Goal: Information Seeking & Learning: Check status

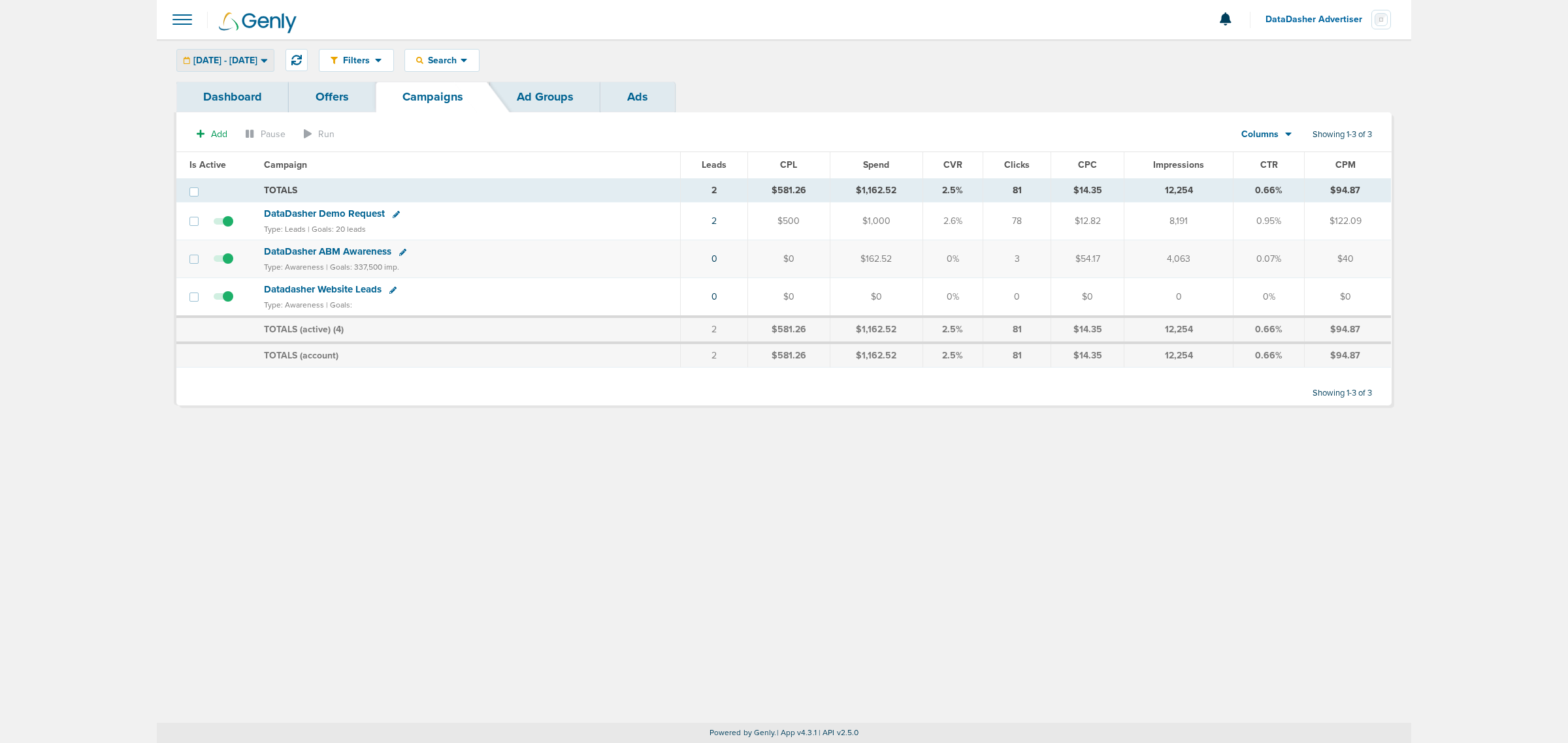
click at [257, 56] on span "[DATE] - [DATE]" at bounding box center [225, 61] width 64 height 9
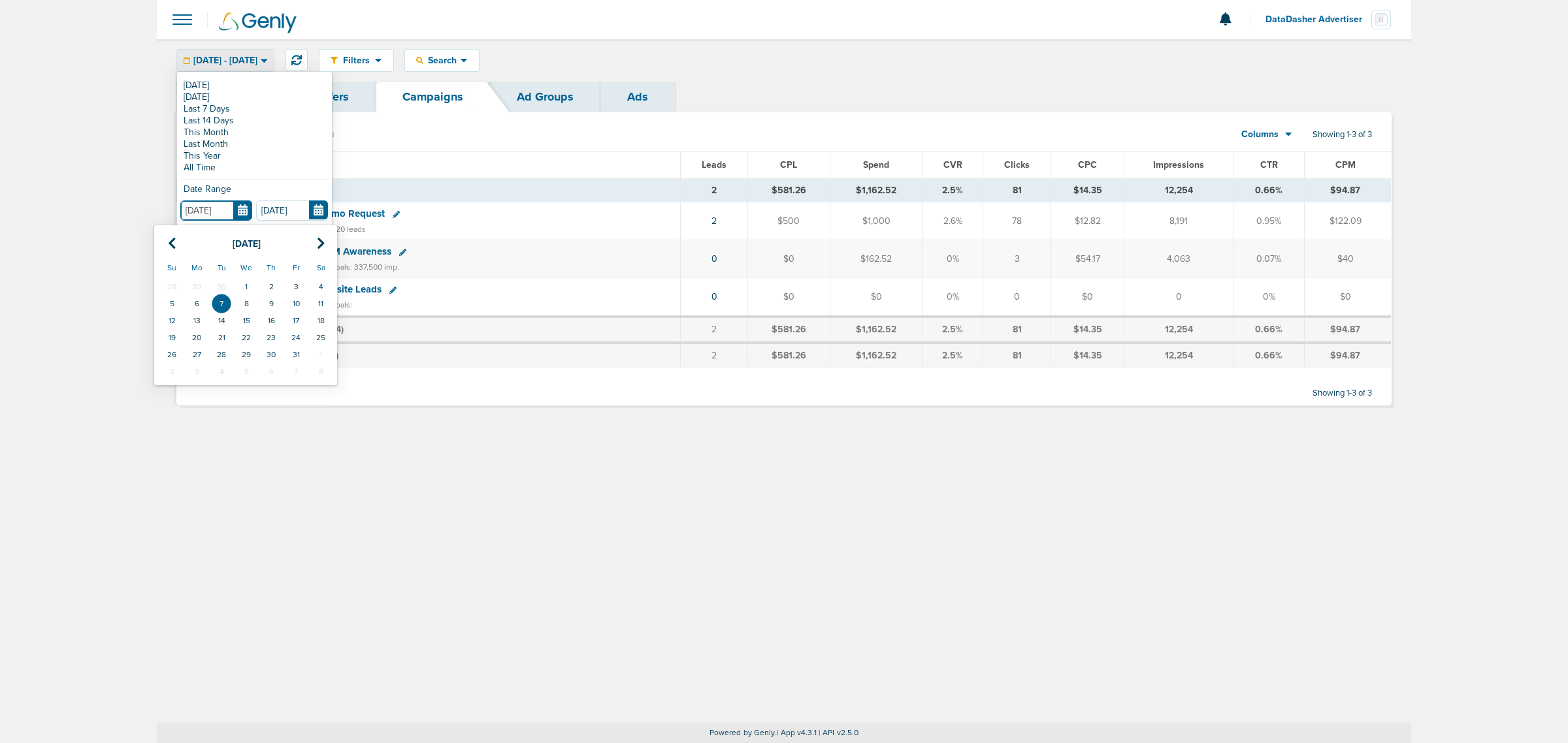
click at [242, 207] on input "[DATE]" at bounding box center [216, 210] width 72 height 20
click at [165, 243] on th at bounding box center [171, 244] width 25 height 27
click at [249, 335] on td "24" at bounding box center [246, 337] width 25 height 17
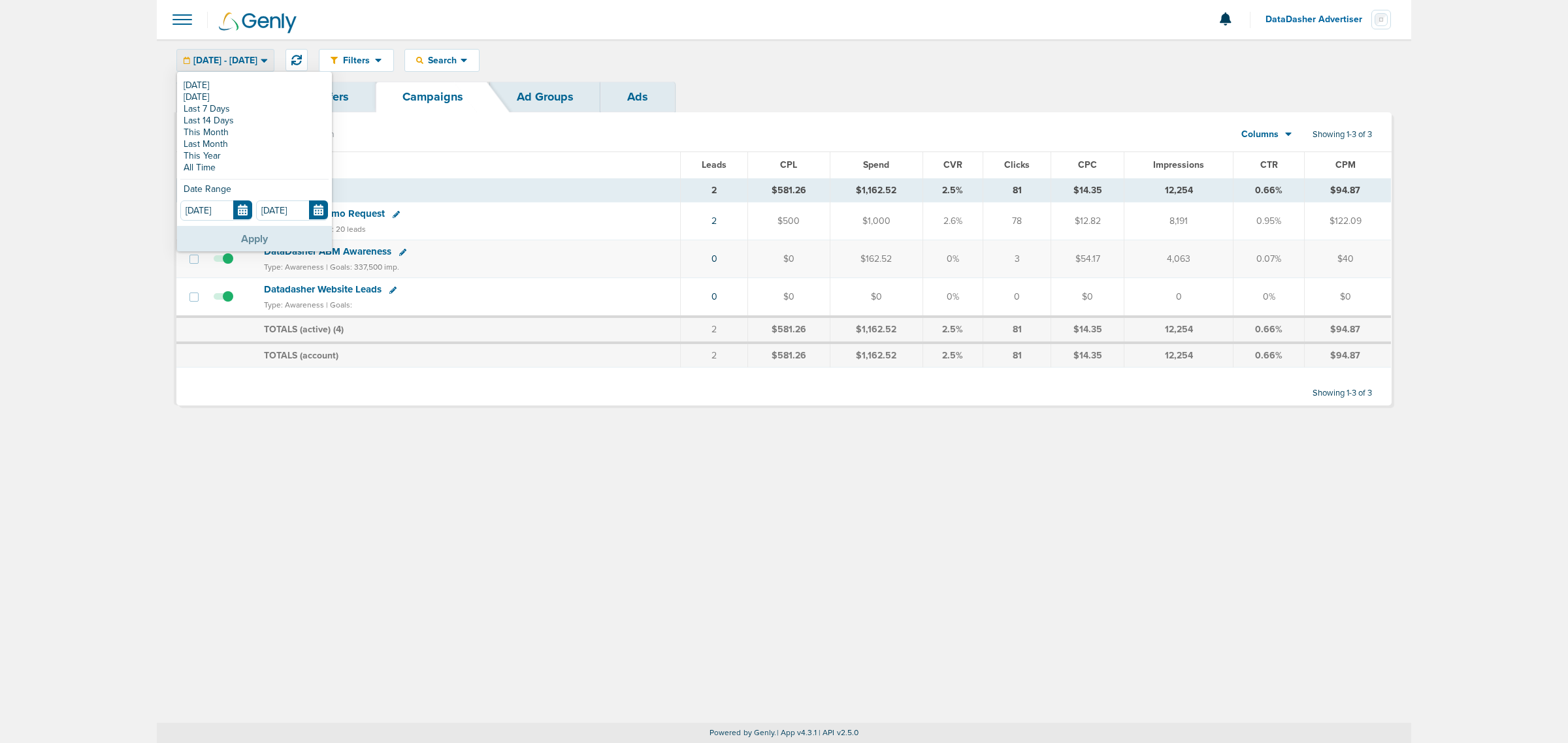
click at [256, 235] on button "Apply" at bounding box center [254, 238] width 155 height 25
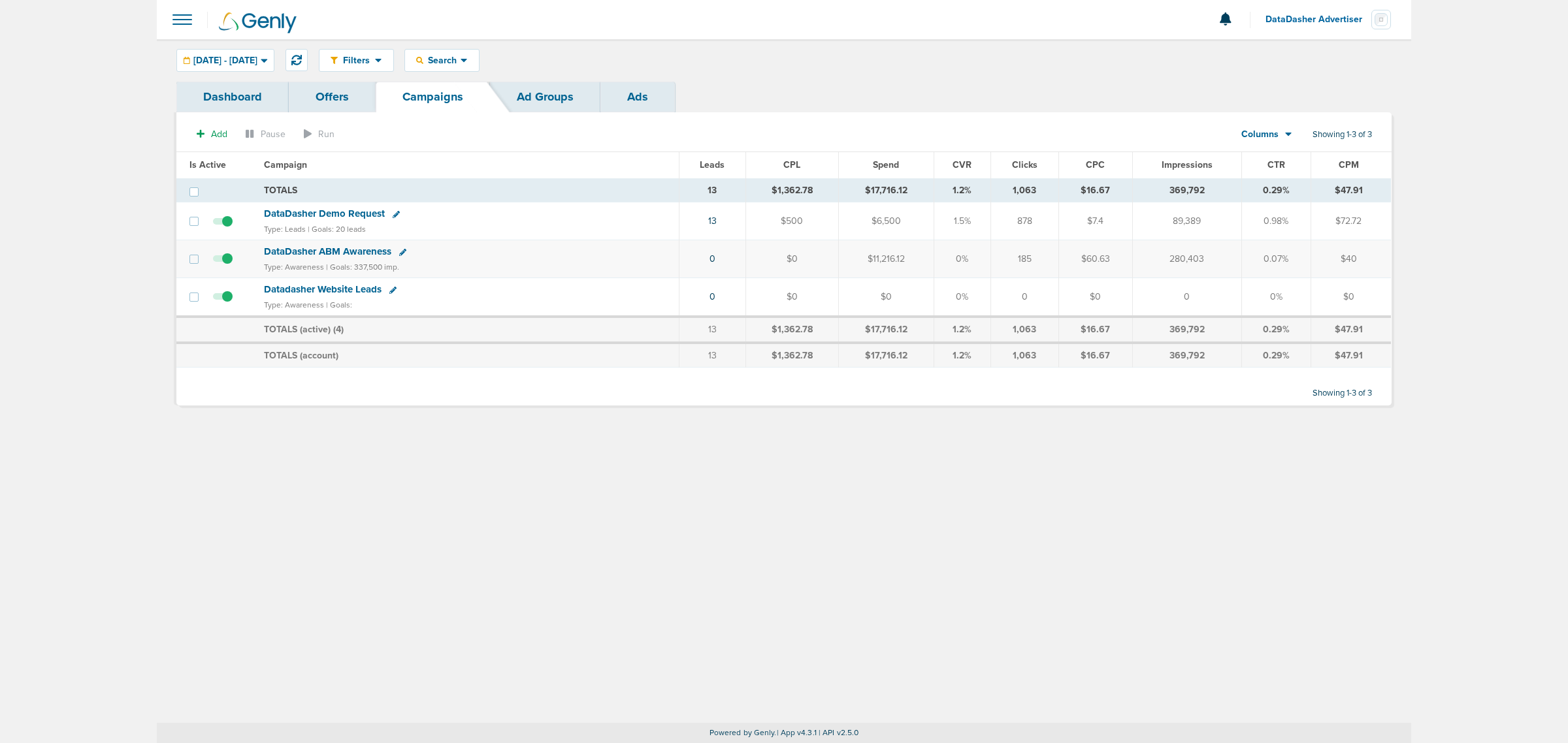
click at [323, 251] on span "DataDasher ABM Awareness" at bounding box center [328, 251] width 128 height 12
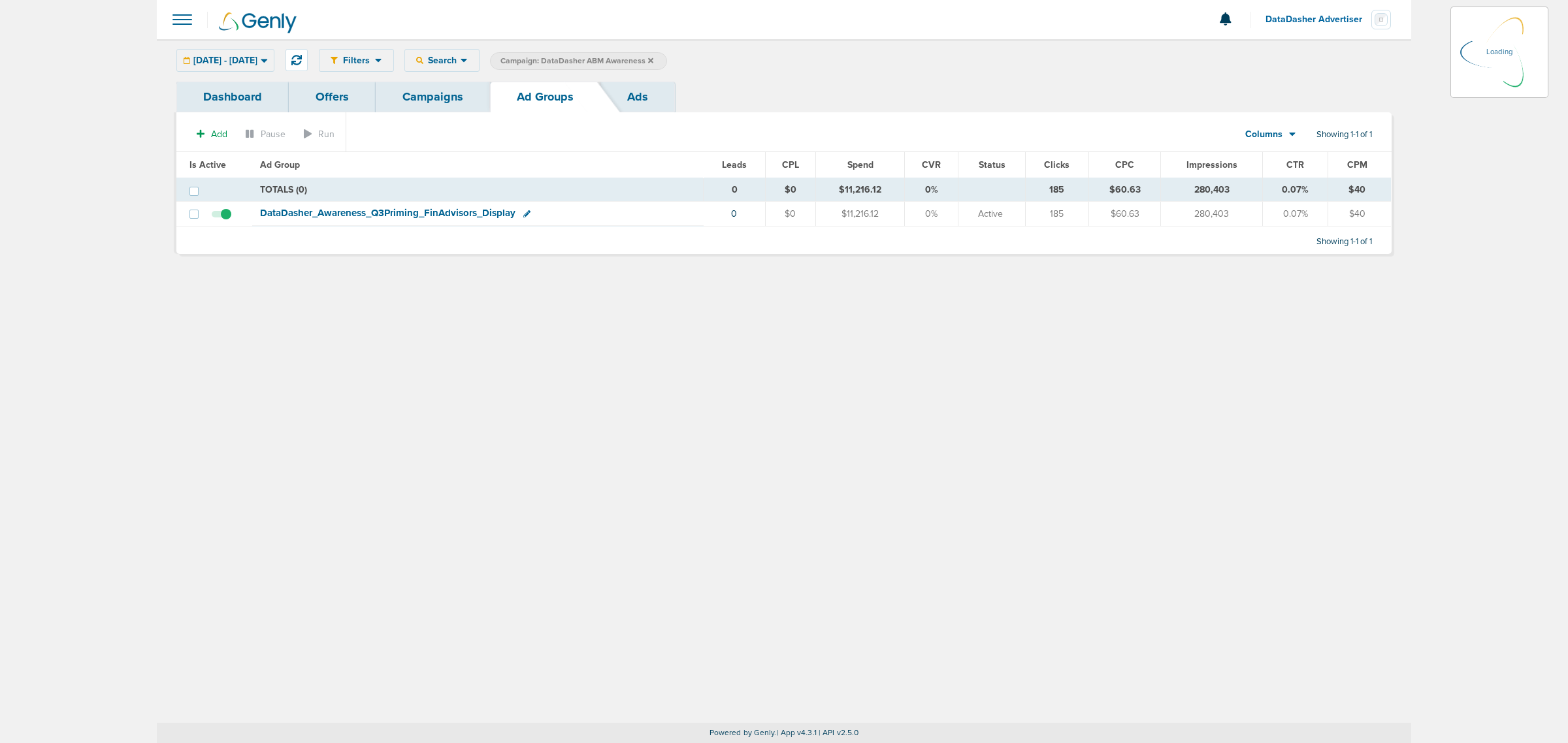
click at [275, 58] on div "[DATE] - [DATE] [DATE] [DATE] Last 7 Days Last 14 Days This Month Last Month Th…" at bounding box center [225, 60] width 98 height 22
click at [274, 65] on div "[DATE] - [DATE]" at bounding box center [225, 60] width 97 height 22
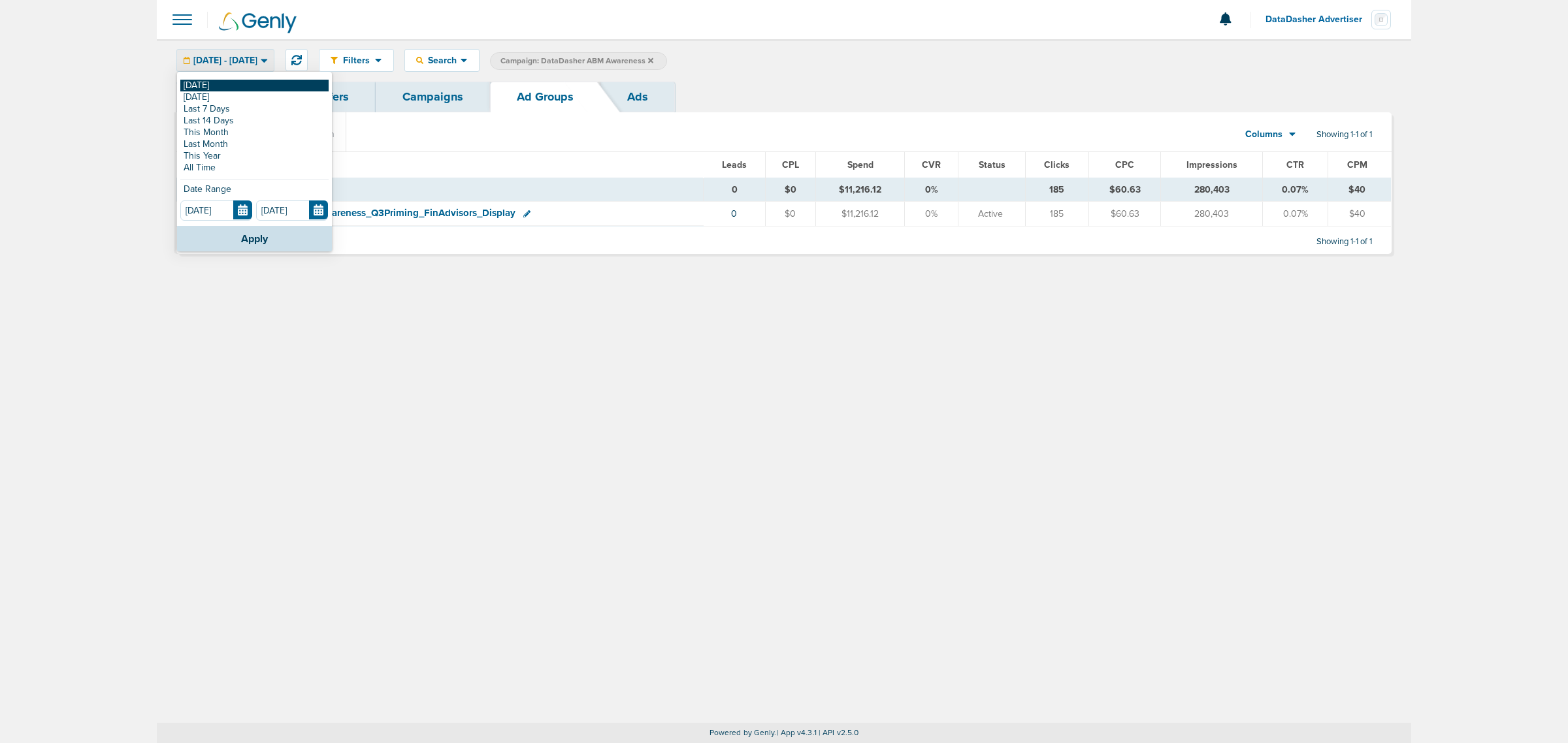
click at [232, 85] on link "[DATE]" at bounding box center [254, 85] width 149 height 12
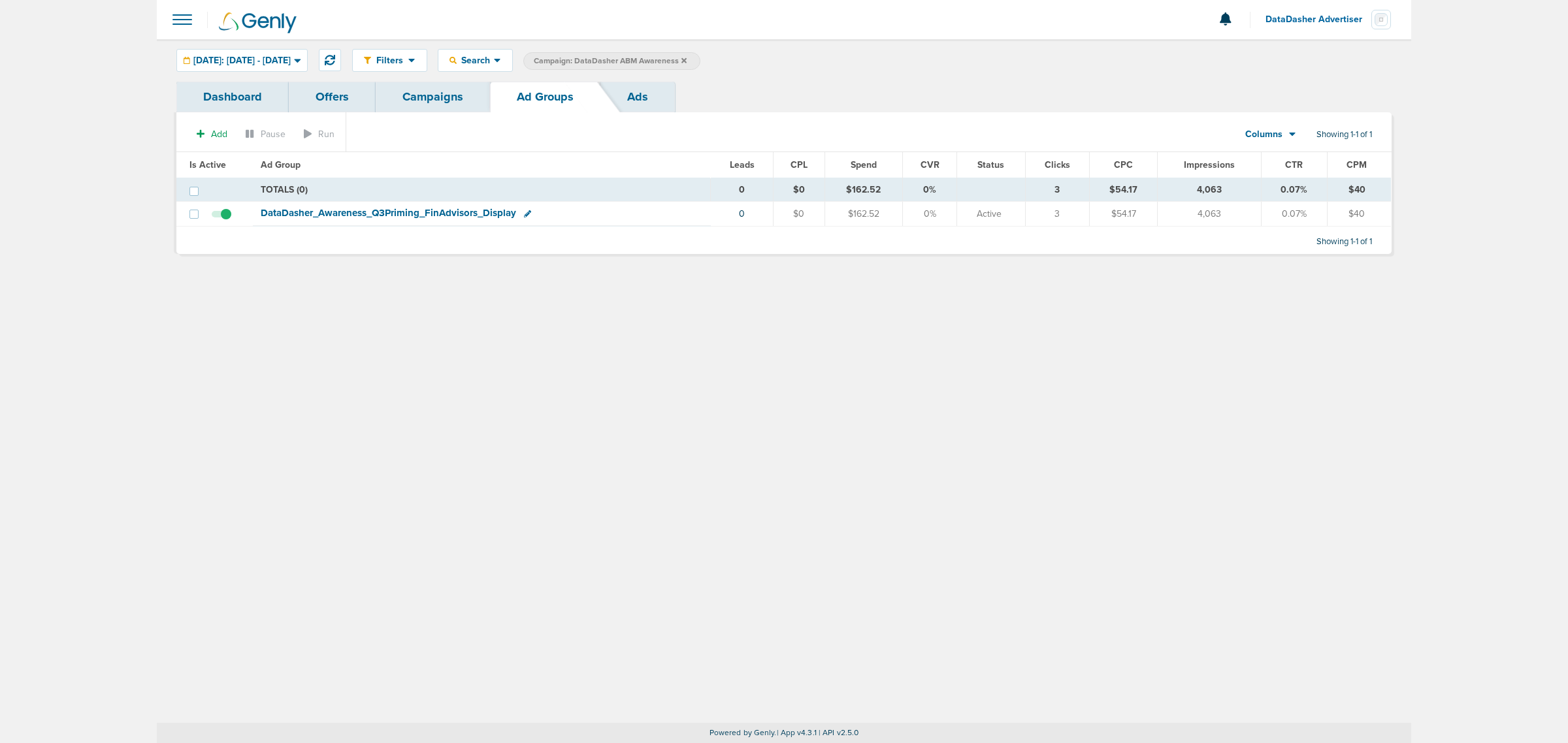
click at [468, 91] on link "Campaigns" at bounding box center [433, 97] width 114 height 31
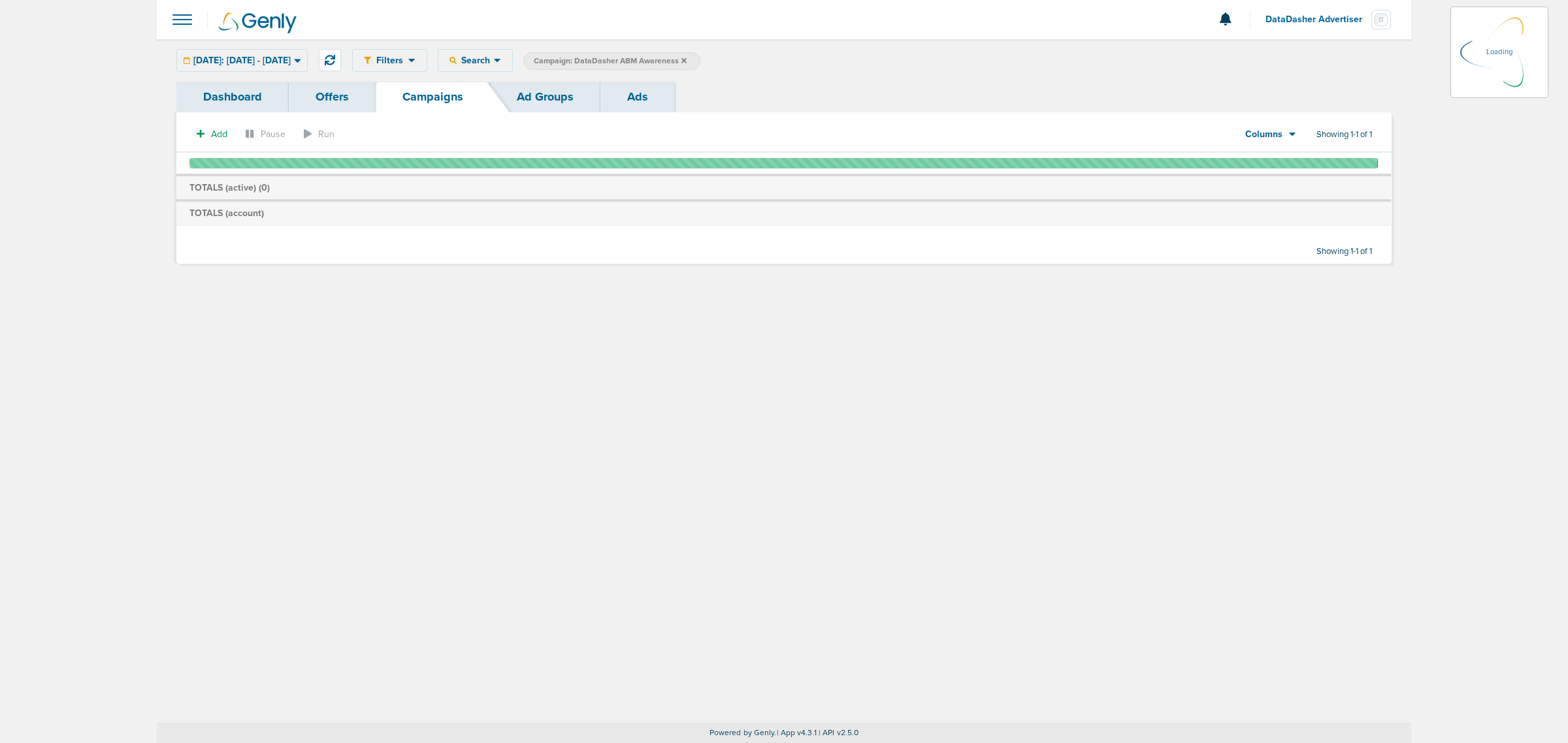
click at [686, 59] on icon at bounding box center [683, 60] width 5 height 5
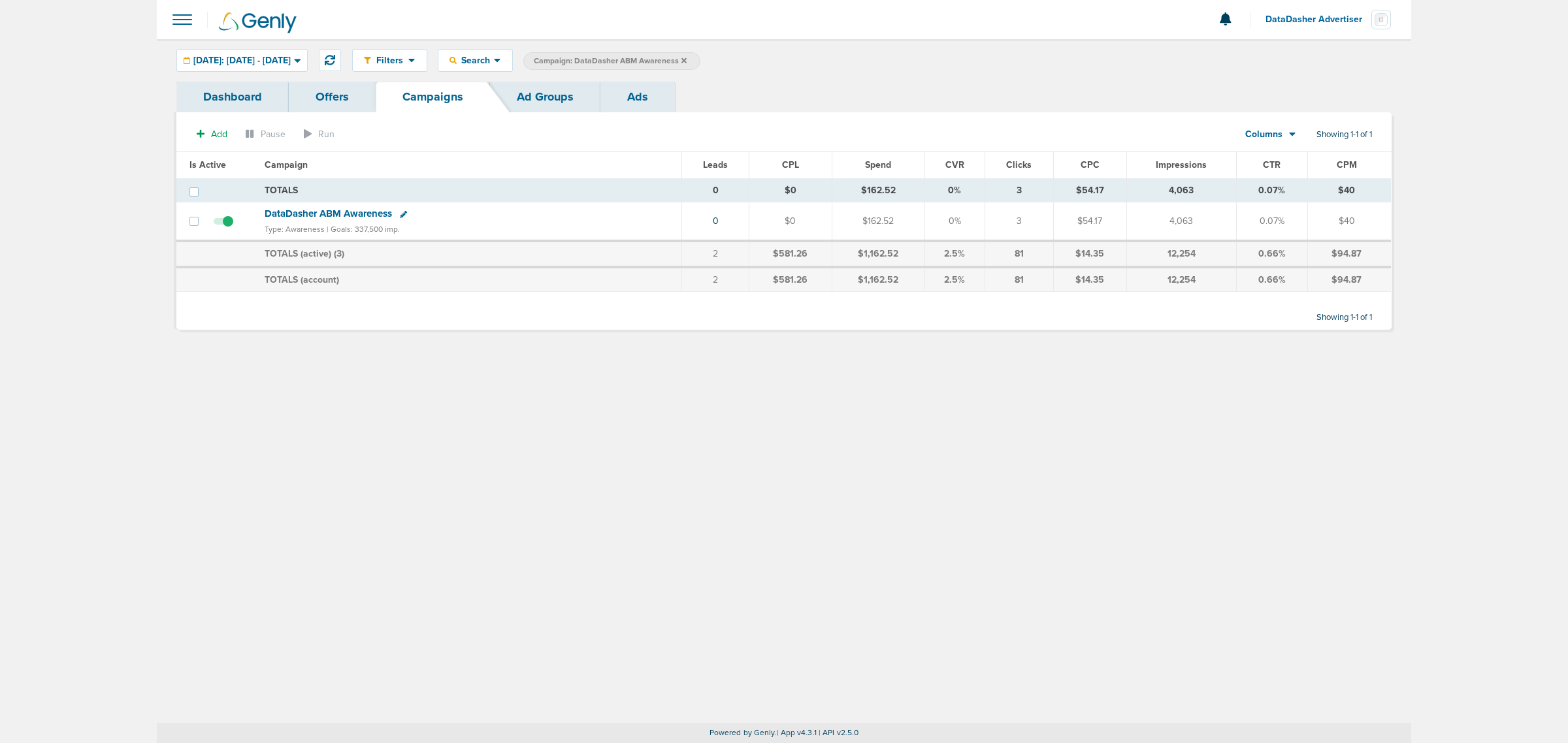
click at [686, 59] on icon at bounding box center [683, 60] width 5 height 5
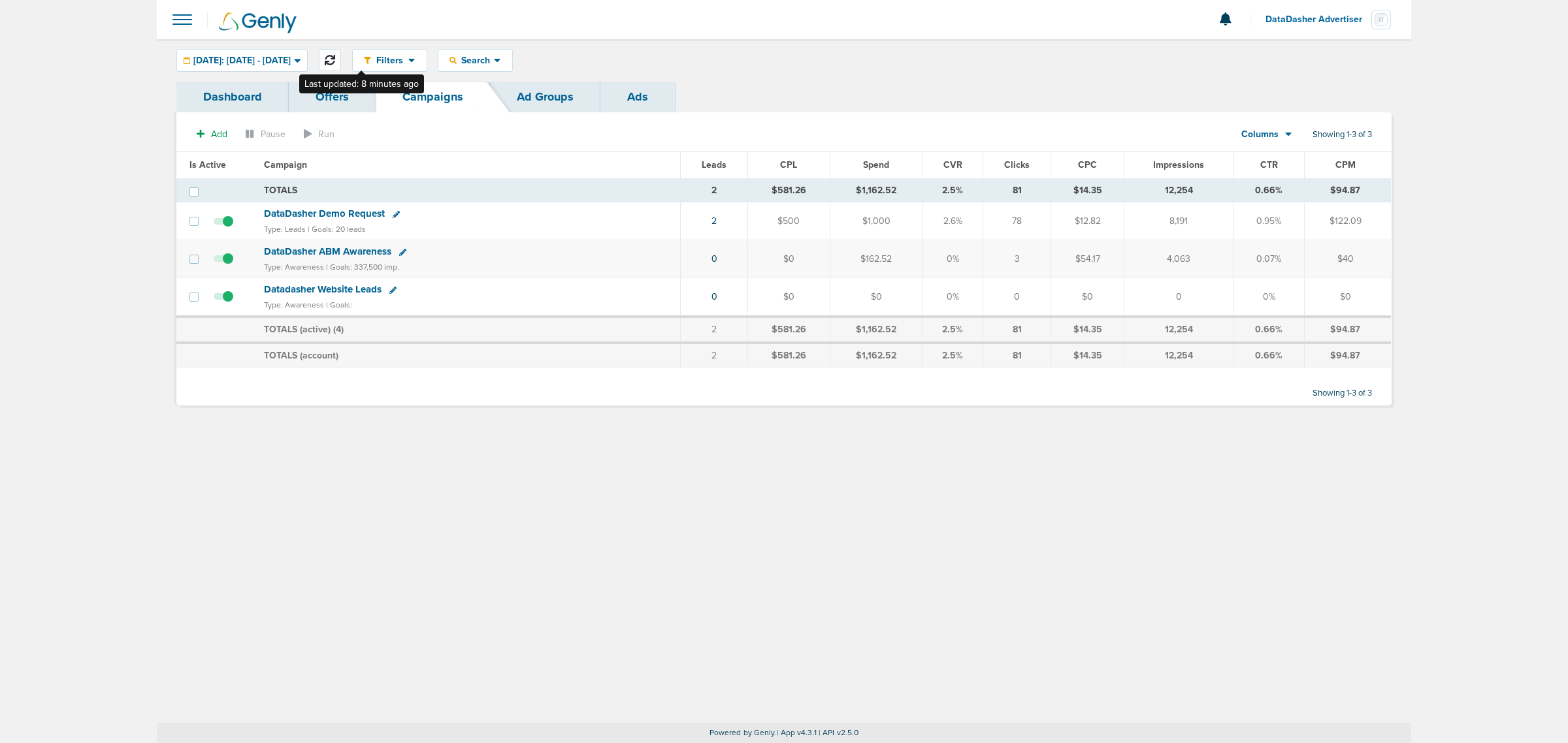
click at [341, 63] on button at bounding box center [330, 60] width 23 height 22
click at [614, 208] on div "DataDasher Demo Request" at bounding box center [467, 214] width 407 height 13
click at [546, 91] on link "Ad Groups" at bounding box center [545, 97] width 110 height 31
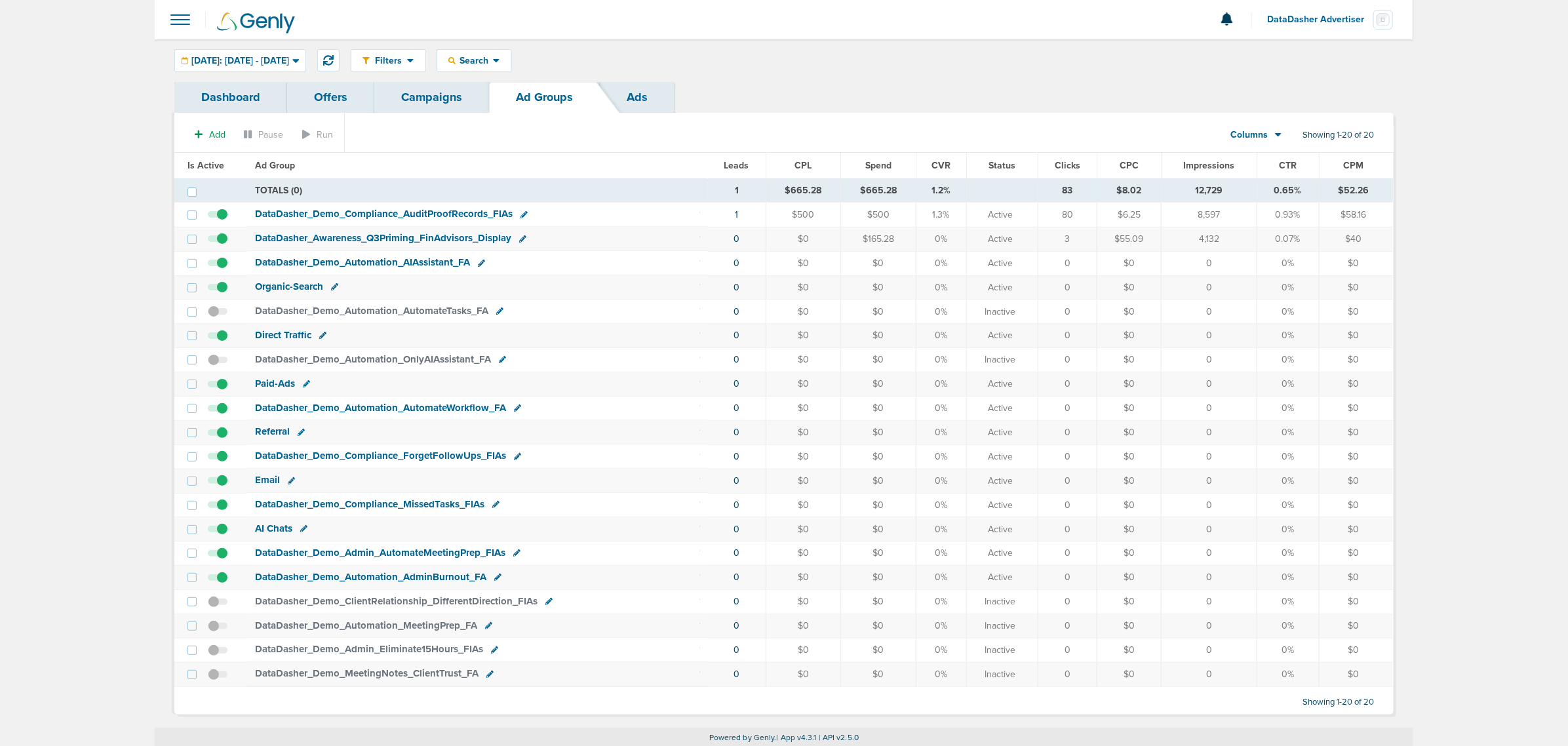
click at [438, 90] on link "Campaigns" at bounding box center [431, 97] width 114 height 31
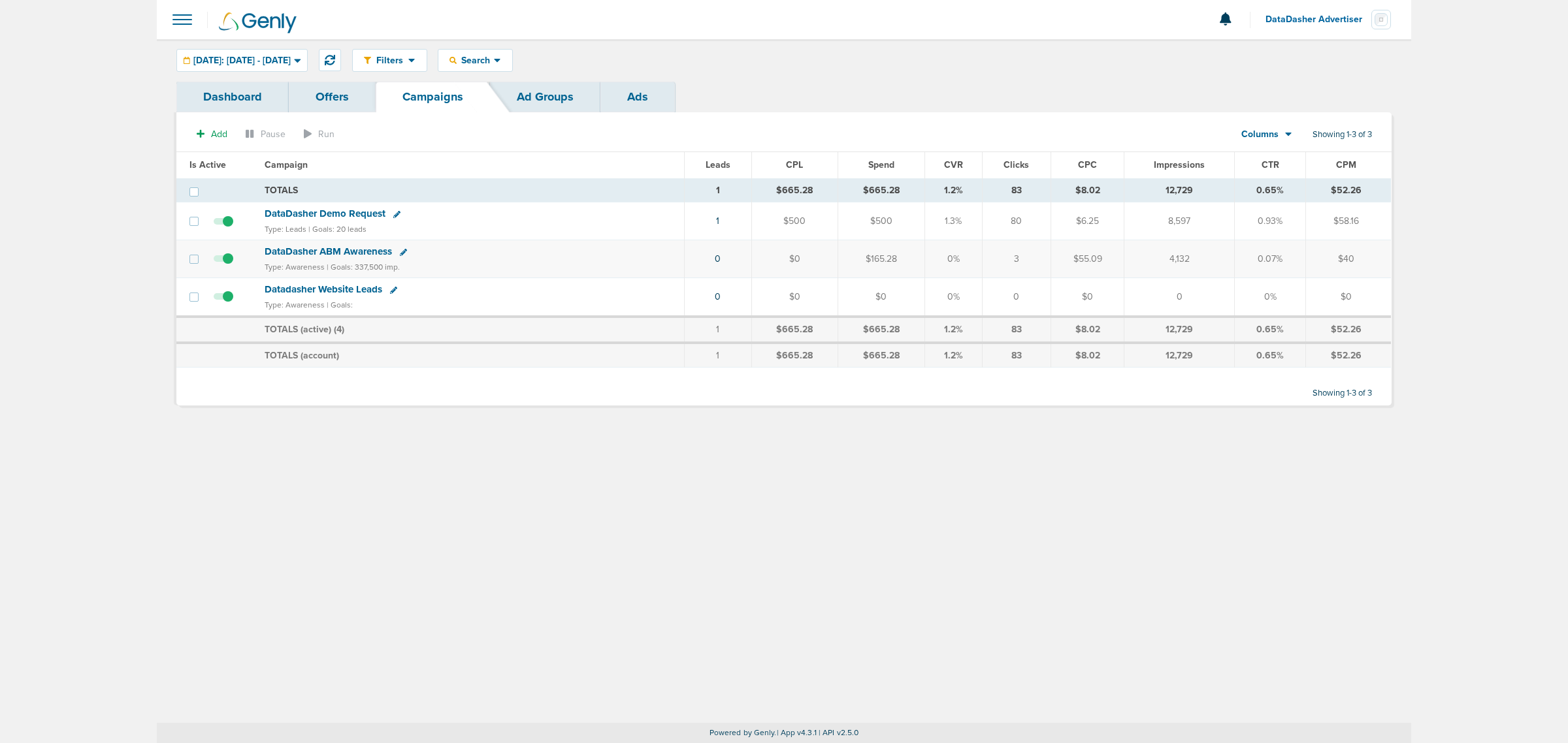
click at [332, 216] on span "DataDasher Demo Request" at bounding box center [325, 214] width 121 height 12
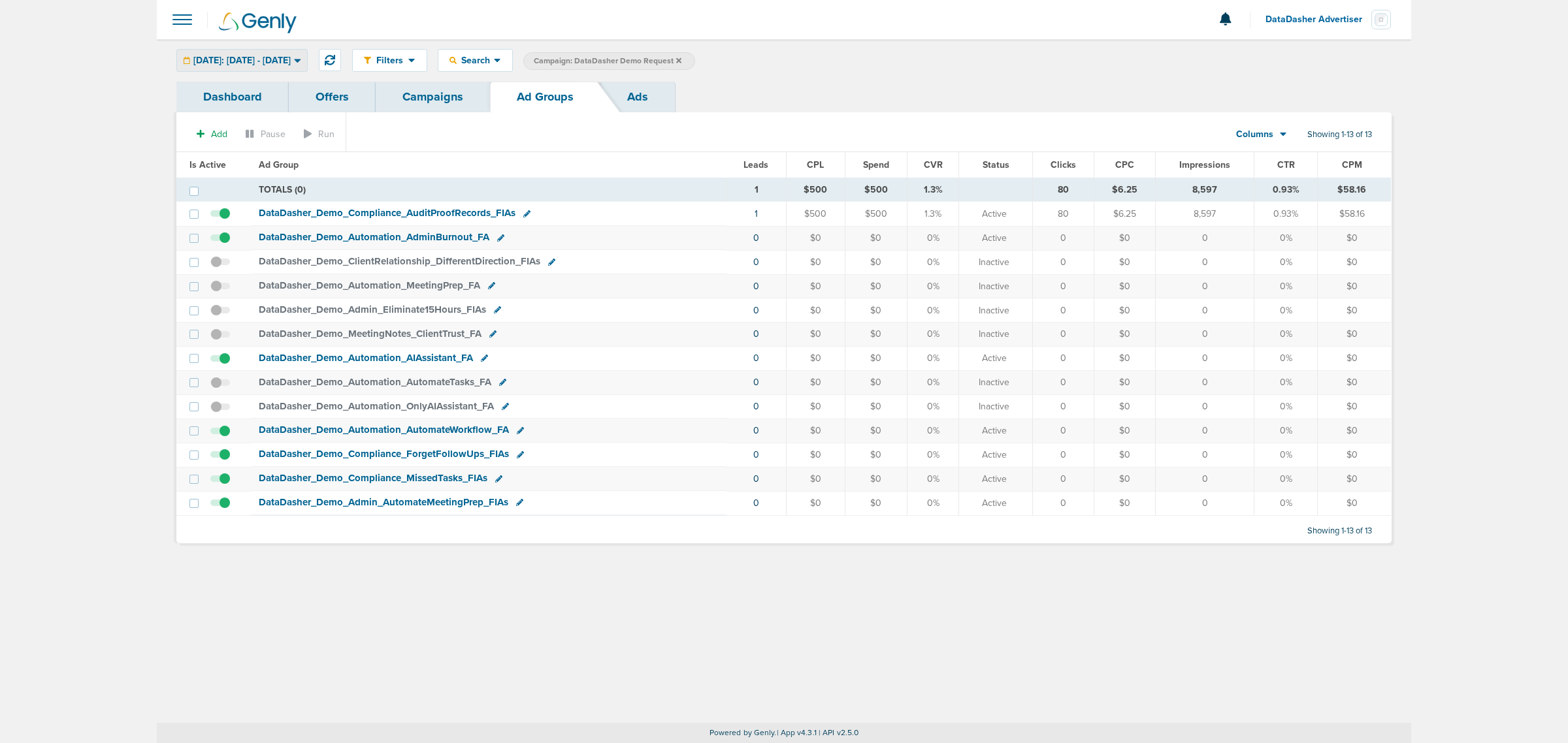
click at [265, 59] on span "[DATE]: [DATE] - [DATE]" at bounding box center [242, 61] width 98 height 9
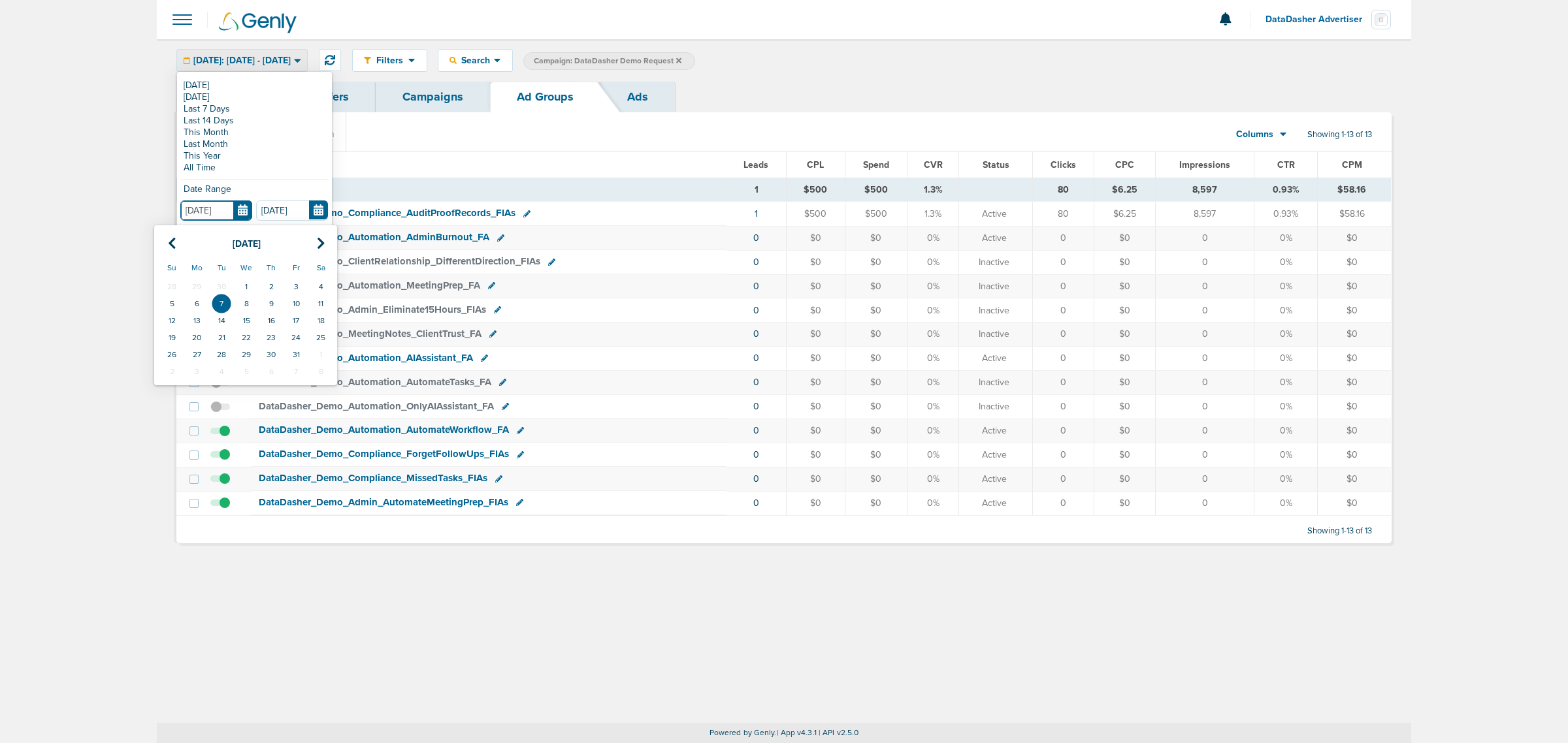
click at [237, 213] on input "[DATE]" at bounding box center [216, 210] width 72 height 20
click at [173, 240] on icon at bounding box center [172, 243] width 8 height 13
click at [242, 343] on td "24" at bounding box center [246, 337] width 25 height 17
type input "[DATE]"
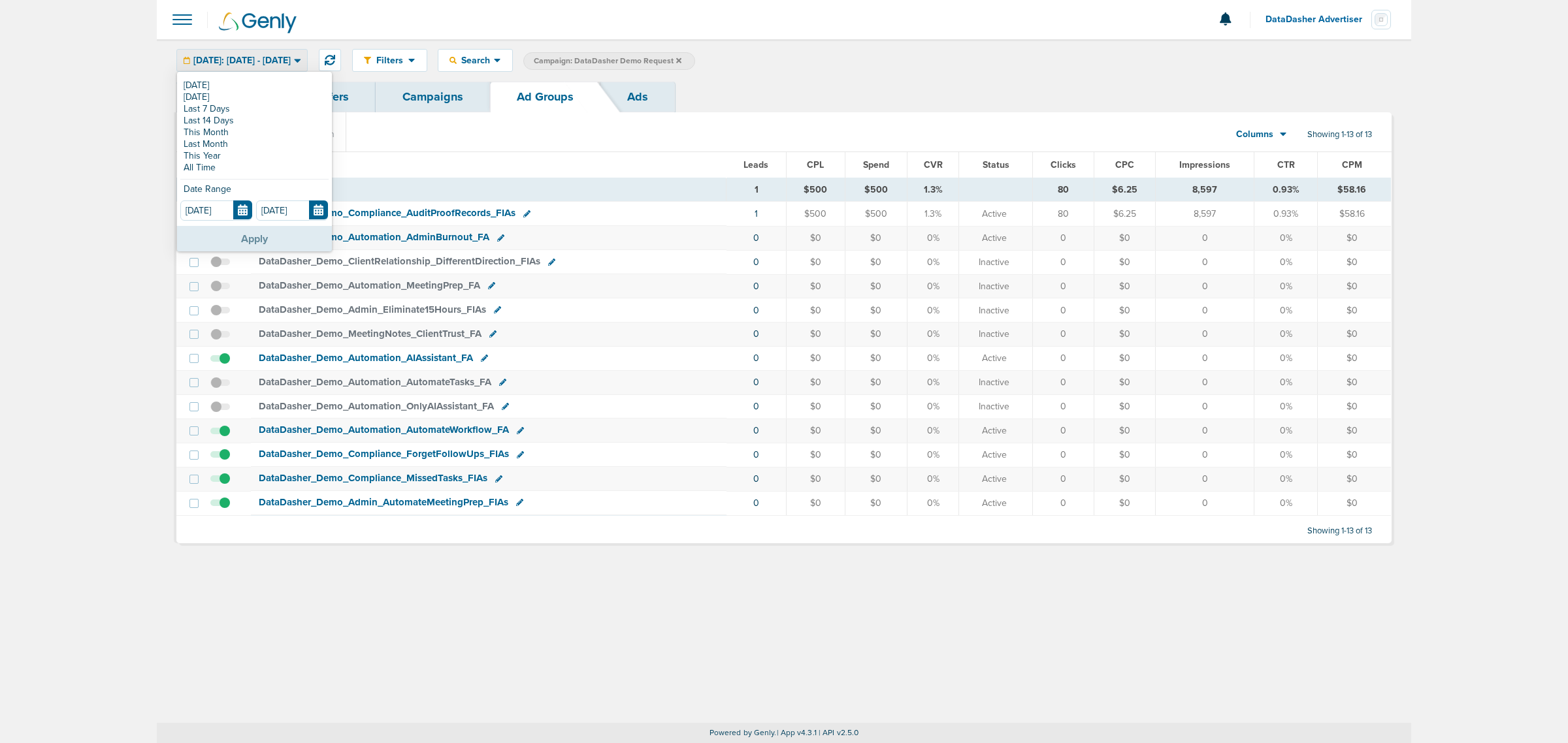
click at [248, 242] on button "Apply" at bounding box center [254, 238] width 155 height 25
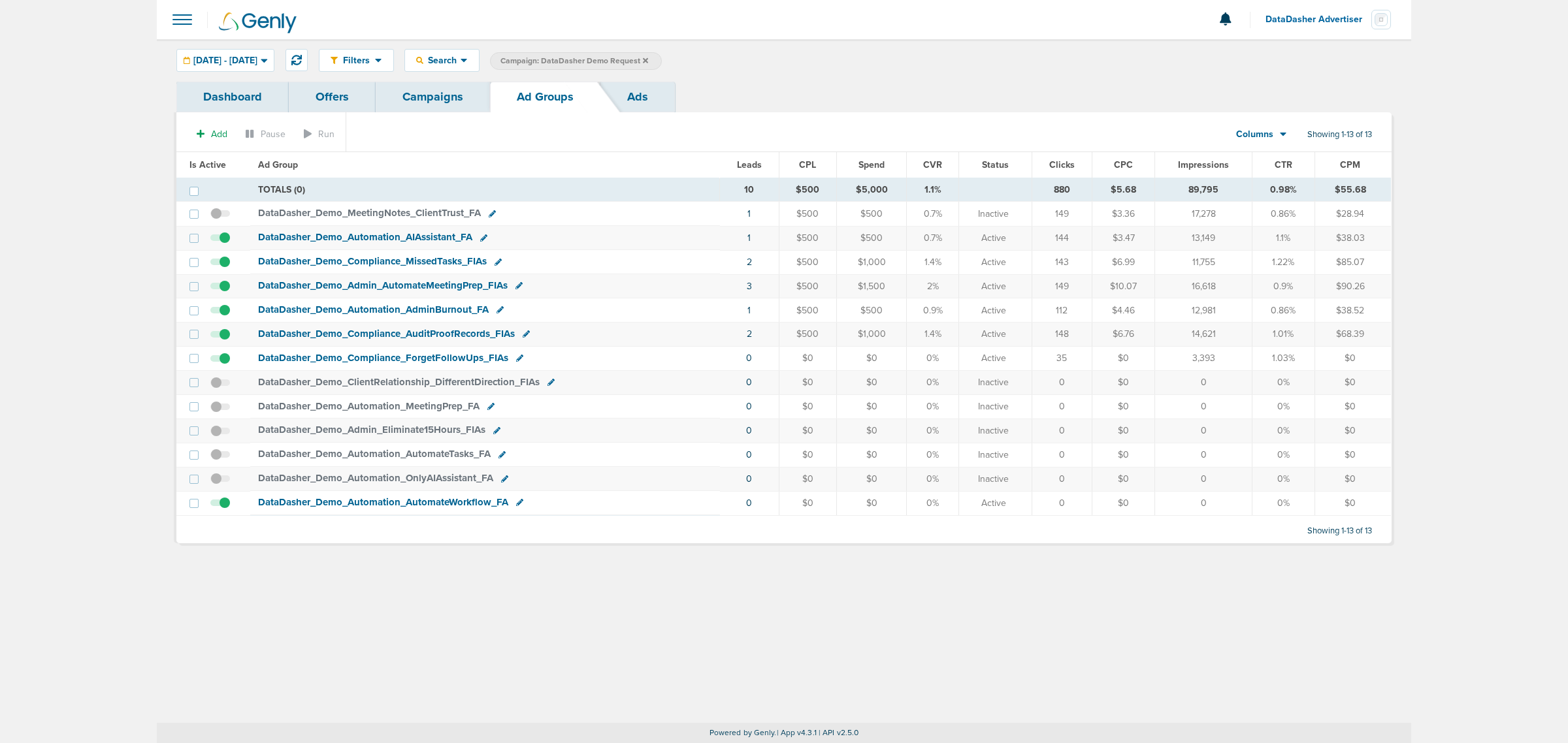
click at [756, 163] on span "Leads" at bounding box center [749, 164] width 25 height 11
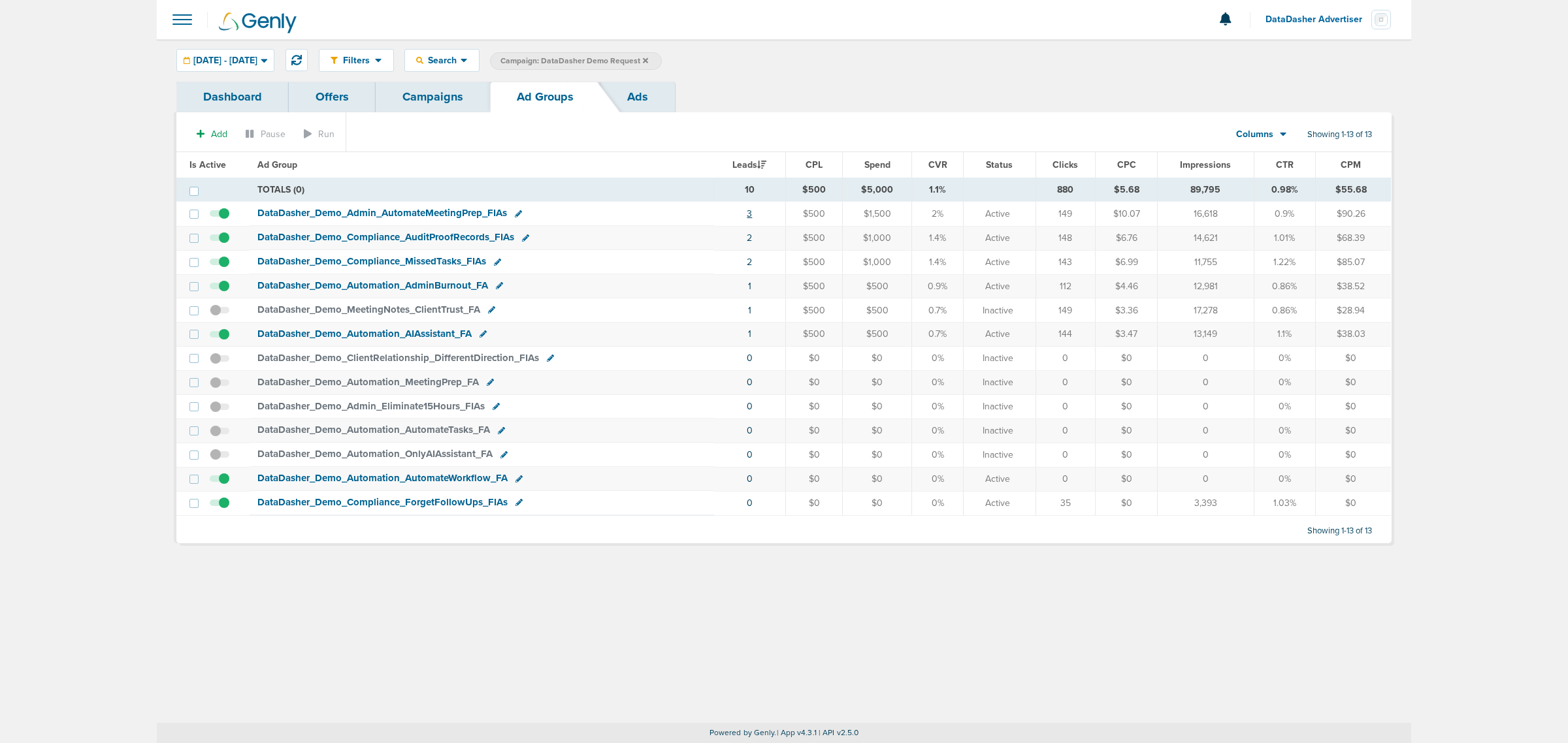
click at [752, 213] on link "3" at bounding box center [749, 214] width 5 height 11
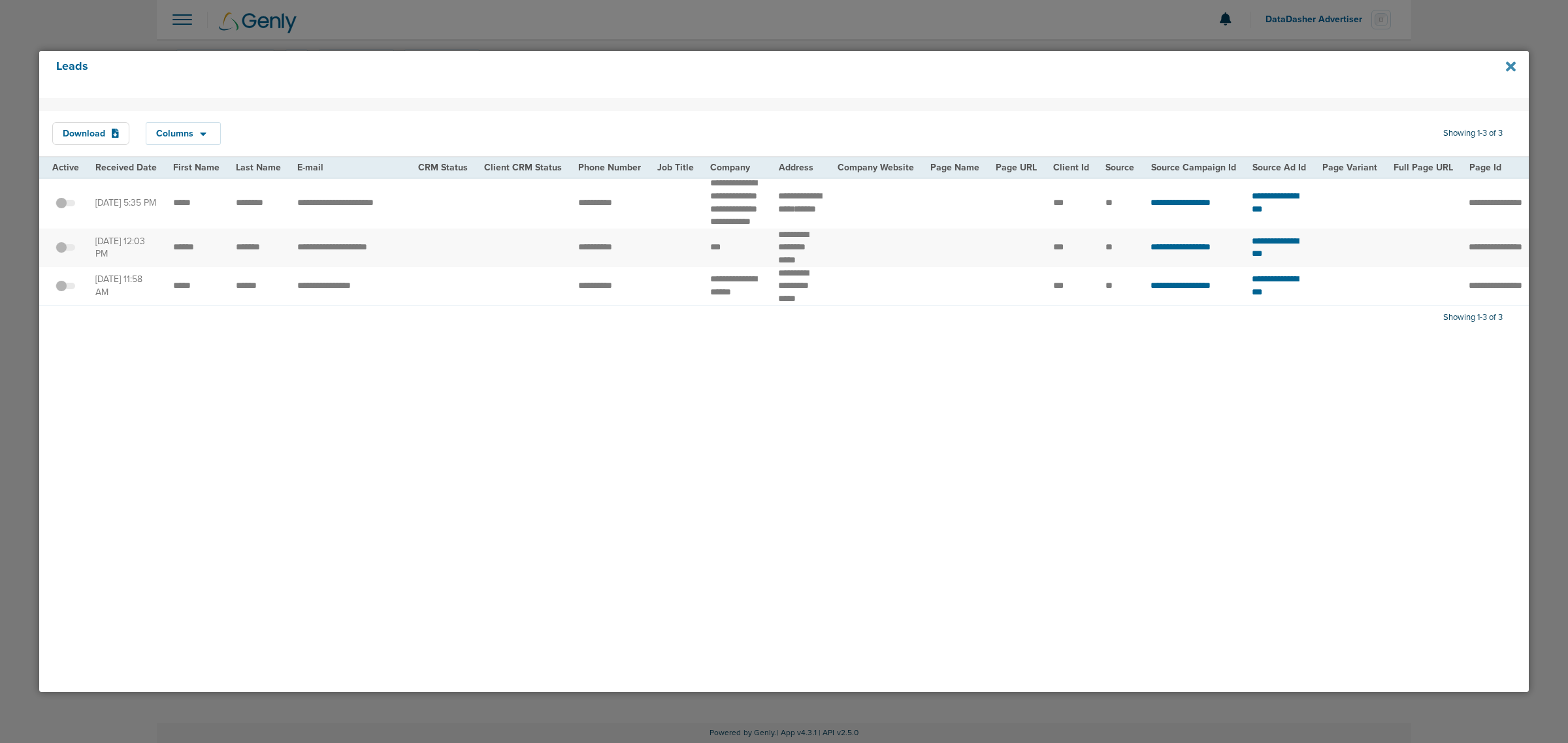
click at [1510, 63] on icon at bounding box center [1510, 66] width 10 height 14
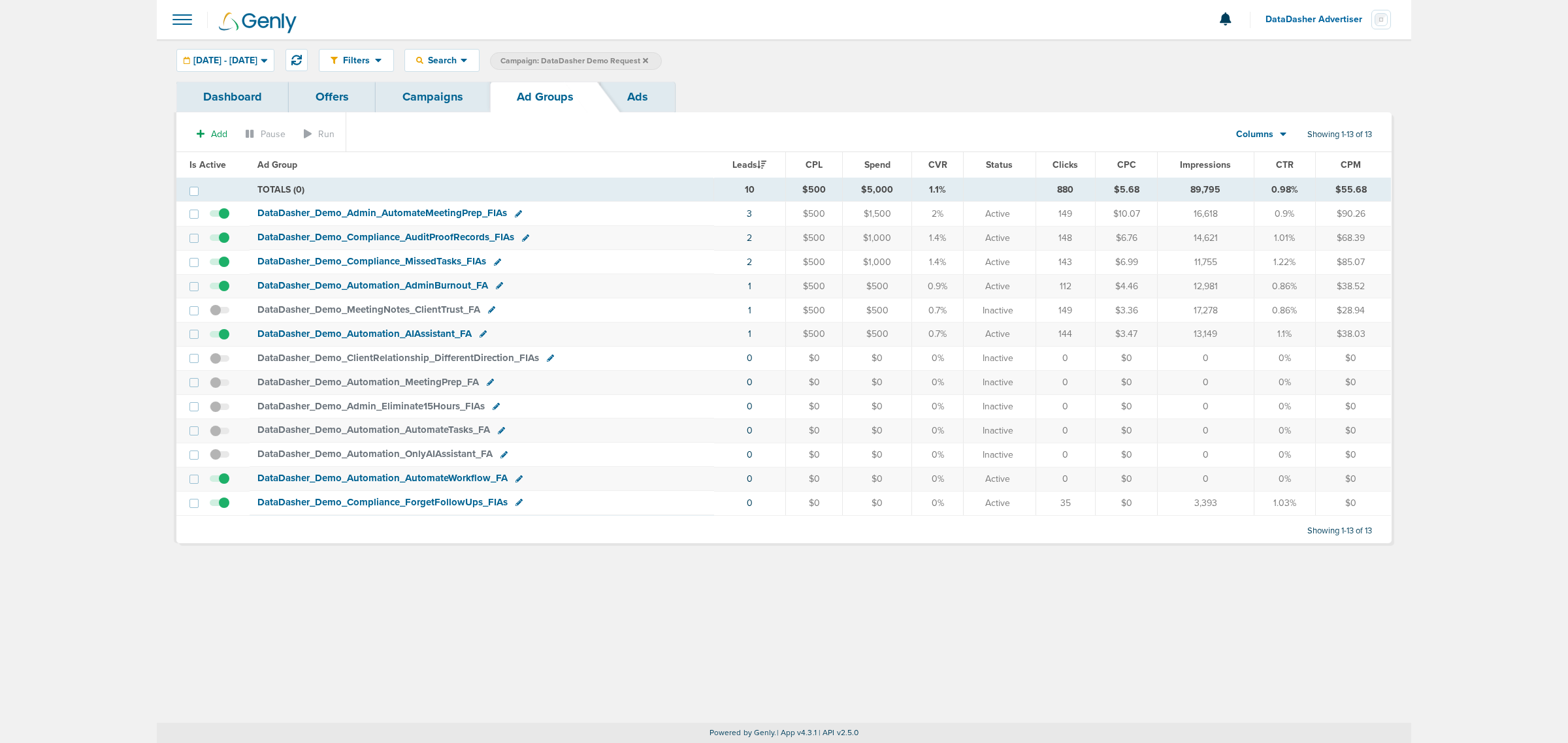
click at [649, 99] on link "Ads" at bounding box center [637, 97] width 74 height 31
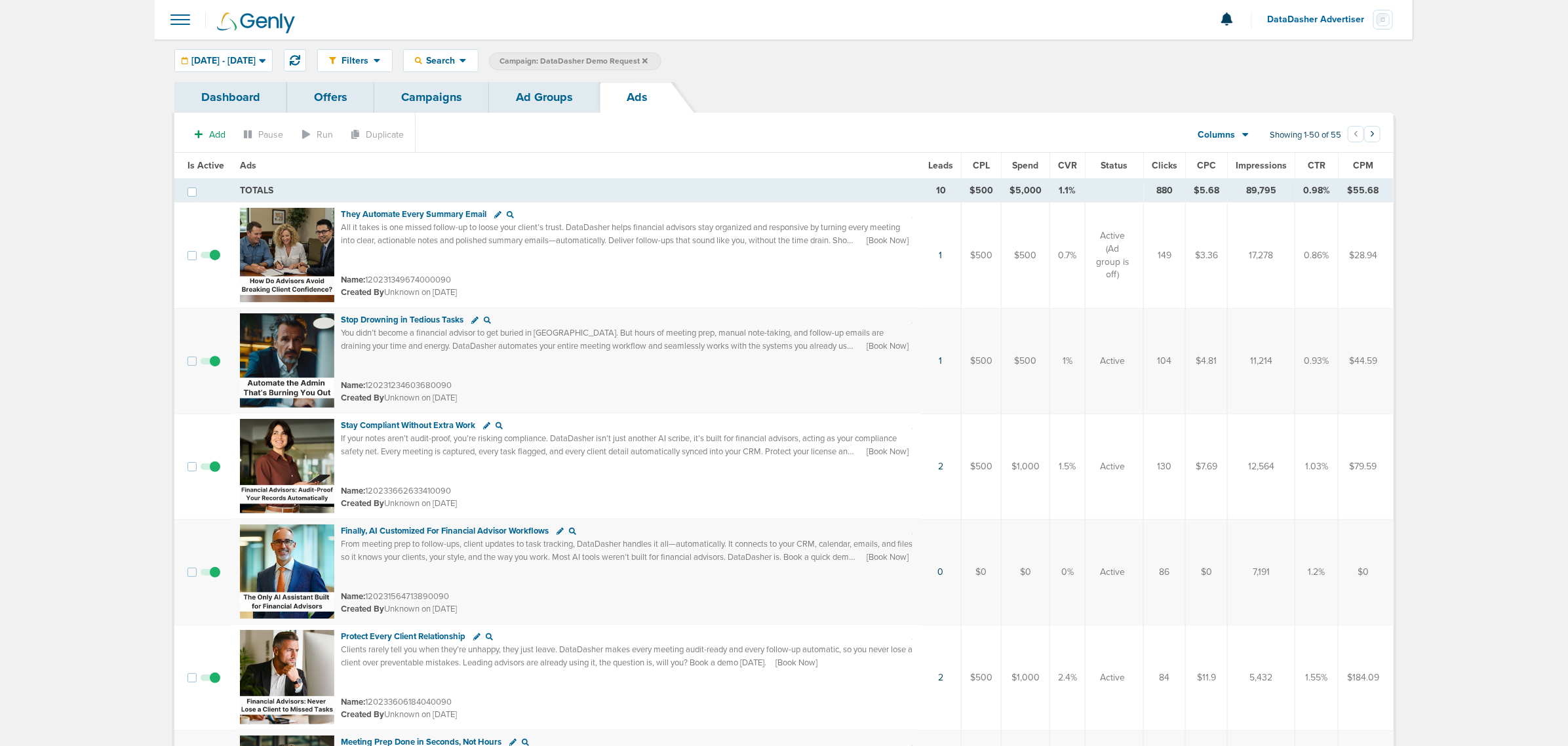
click at [948, 162] on span "Leads" at bounding box center [940, 165] width 25 height 11
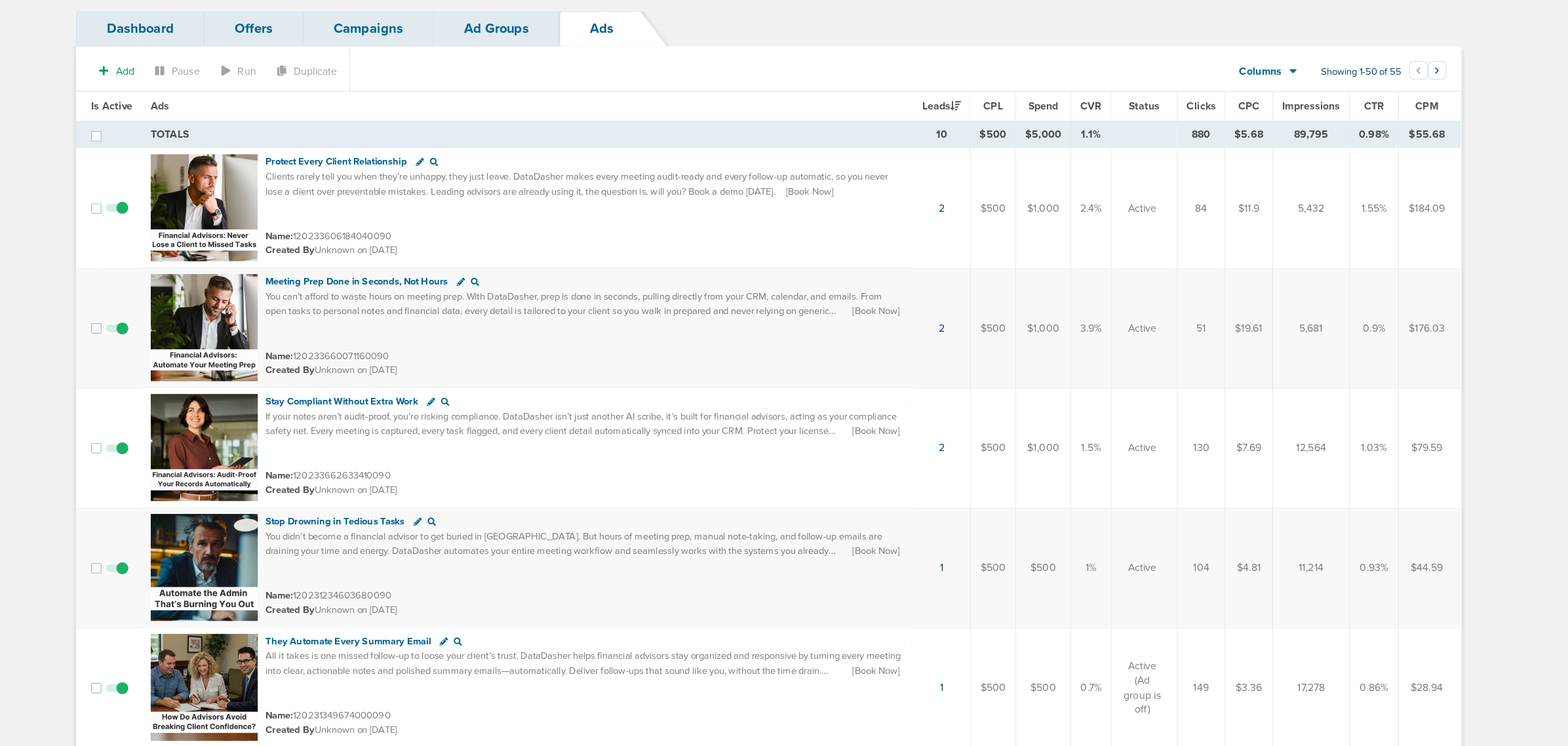
click at [532, 94] on link "Ad Groups" at bounding box center [544, 97] width 111 height 31
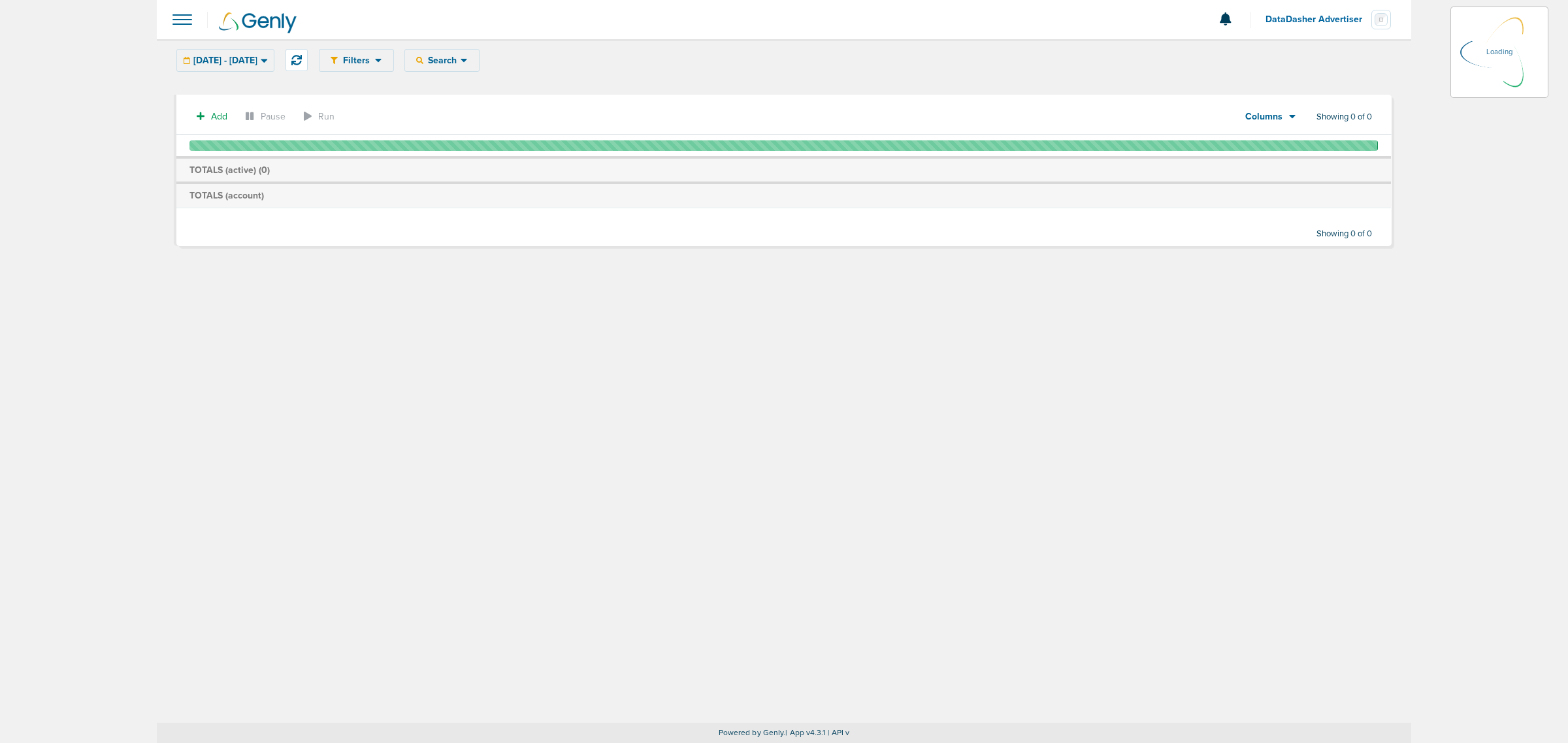
click at [726, 352] on div "Filters Active Only Settings Status Active Inactive Objectives MQL SQL Traffic …" at bounding box center [784, 381] width 1254 height 684
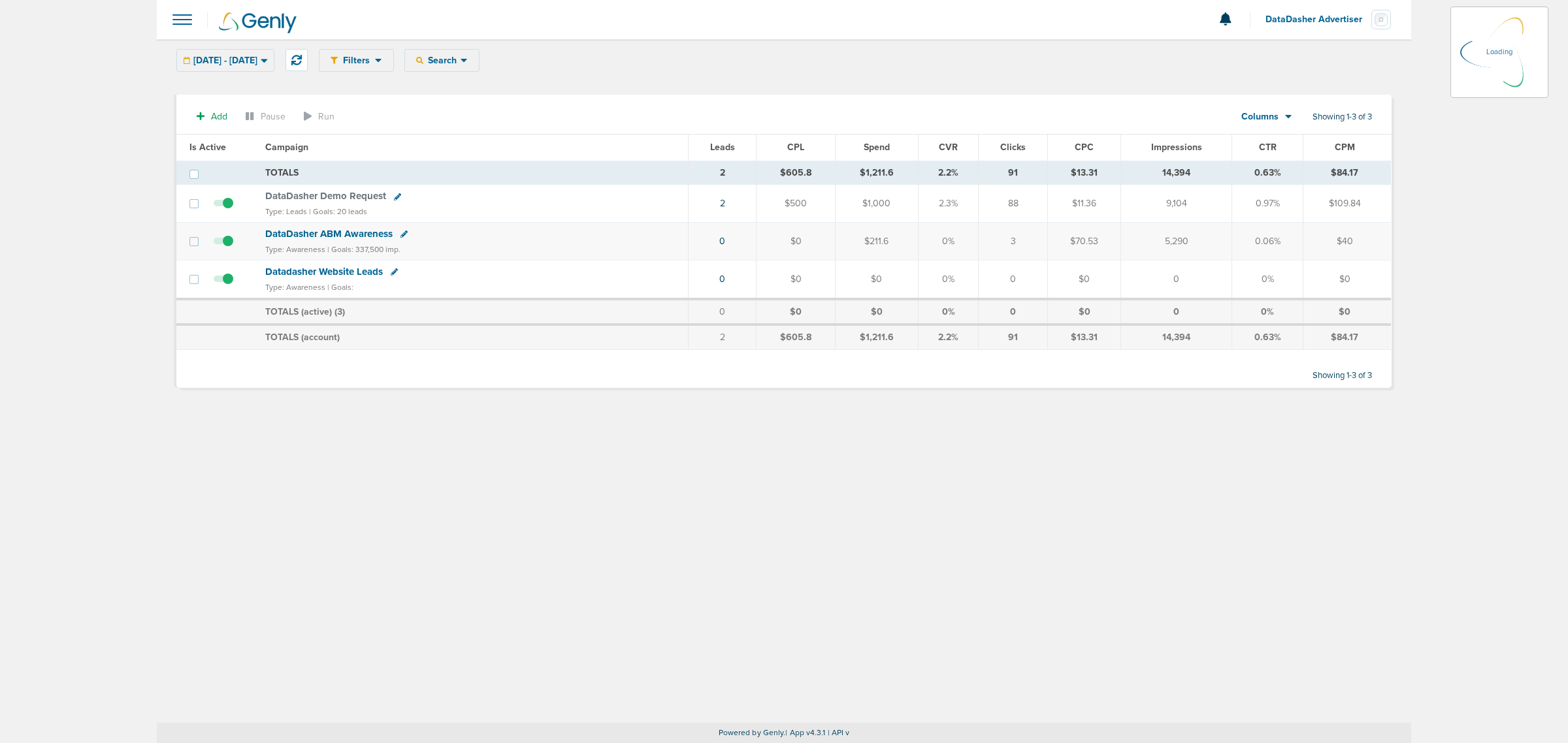
click at [1341, 18] on span "DataDasher Advertiser" at bounding box center [1318, 19] width 106 height 9
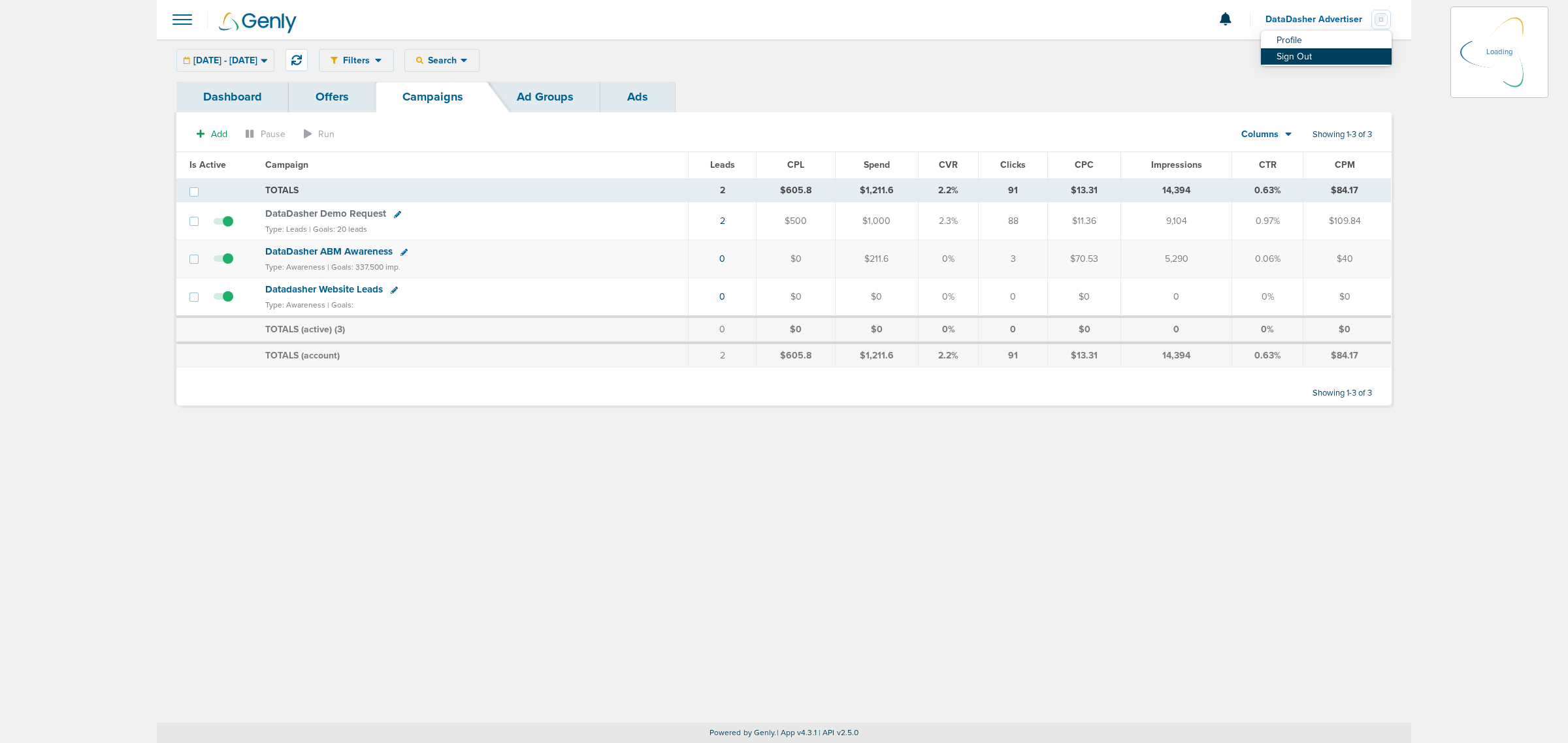
click at [1299, 57] on link "Sign Out" at bounding box center [1326, 56] width 131 height 16
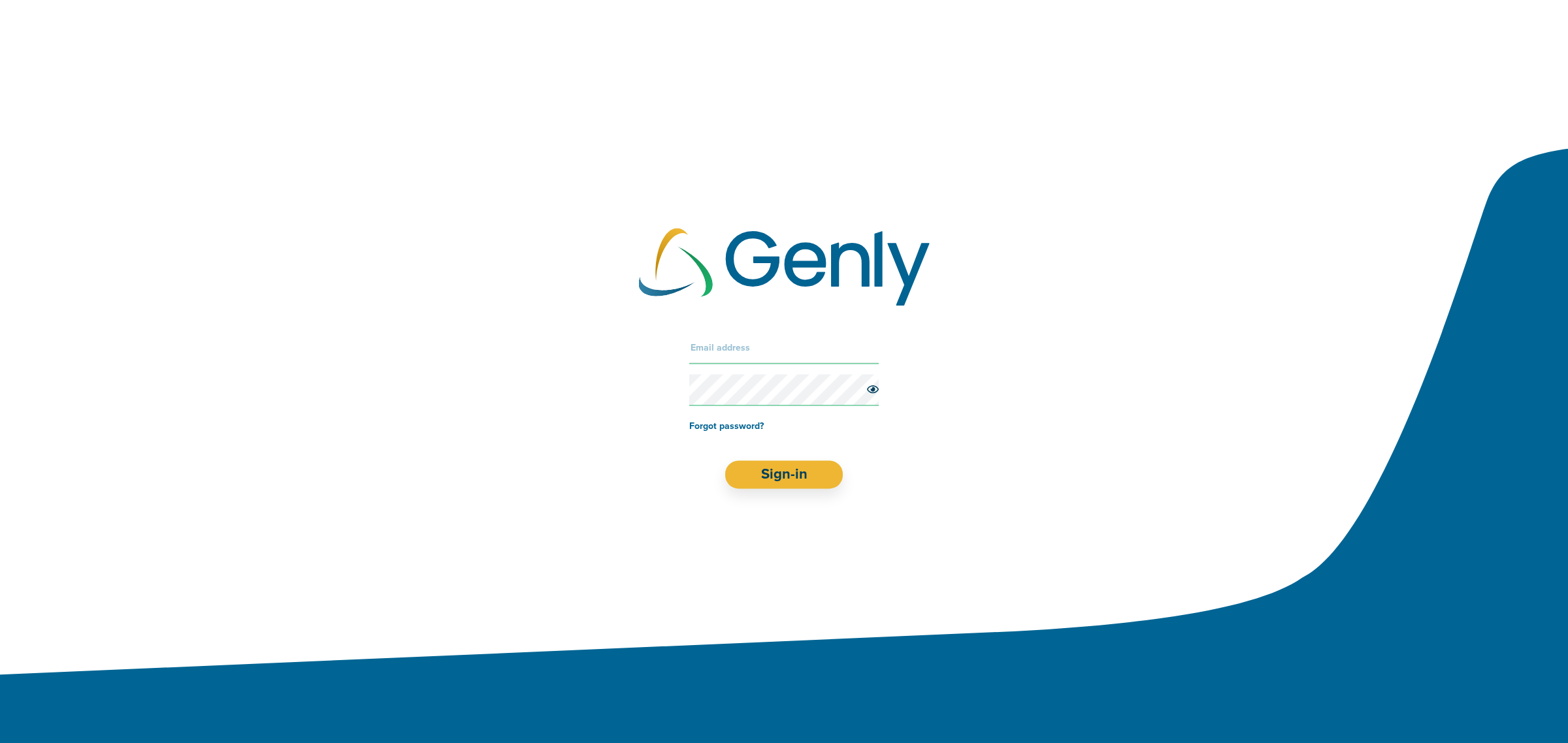
drag, startPoint x: 746, startPoint y: 363, endPoint x: 722, endPoint y: 351, distance: 26.8
click at [722, 351] on input "text" at bounding box center [784, 348] width 190 height 31
type input "lauren@genly.com"
click at [770, 478] on button "Sign-in" at bounding box center [785, 475] width 119 height 28
